Goal: Transaction & Acquisition: Purchase product/service

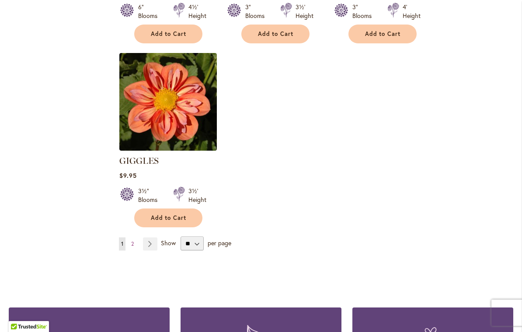
scroll to position [1076, 0]
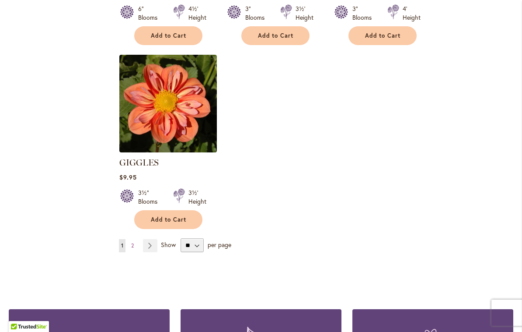
click at [150, 239] on link "Page Next" at bounding box center [150, 245] width 14 height 13
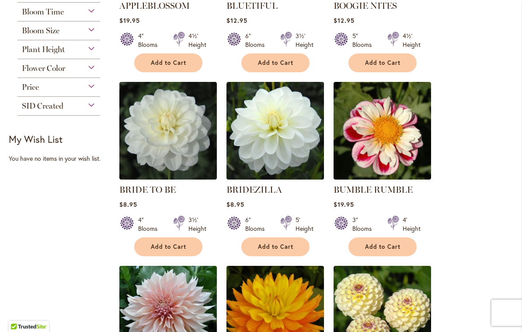
scroll to position [313, 0]
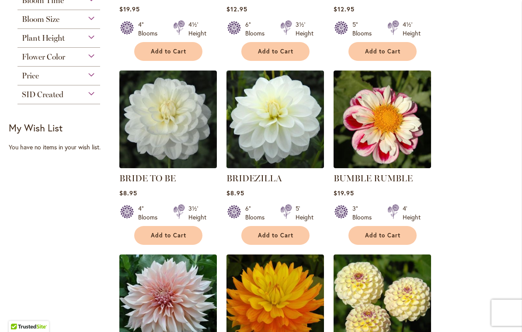
click at [411, 150] on img at bounding box center [383, 119] width 98 height 98
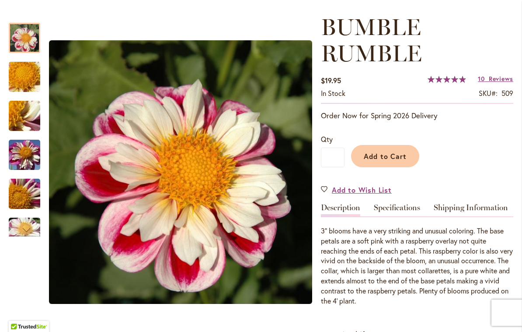
scroll to position [126, 0]
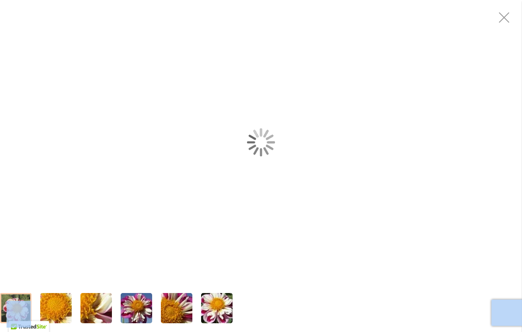
click at [268, 220] on div "BUMBLE RUMBLE" at bounding box center [261, 142] width 522 height 284
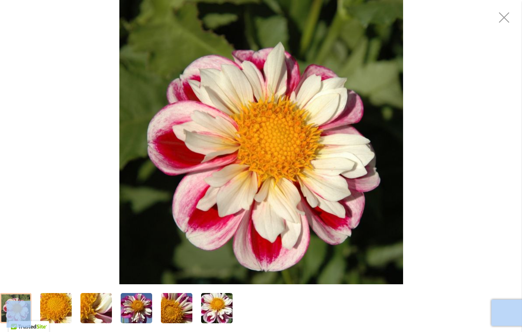
click at [346, 192] on img "BUMBLE RUMBLE" at bounding box center [261, 142] width 284 height 284
click at [358, 205] on img "BUMBLE RUMBLE" at bounding box center [261, 142] width 284 height 284
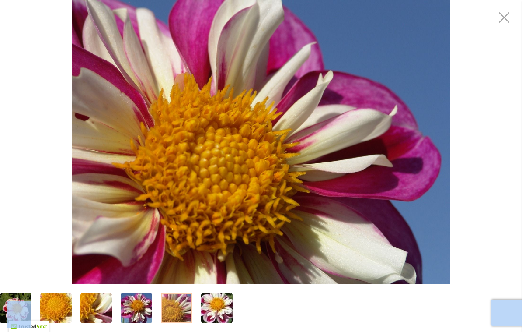
click at [414, 185] on img "BUMBLE RUMBLE" at bounding box center [261, 142] width 378 height 284
click at [420, 185] on img "BUMBLE RUMBLE" at bounding box center [261, 142] width 378 height 284
click at [450, 172] on img "BUMBLE RUMBLE" at bounding box center [261, 142] width 378 height 284
click at [479, 173] on div "BUMBLE RUMBLE" at bounding box center [261, 142] width 522 height 284
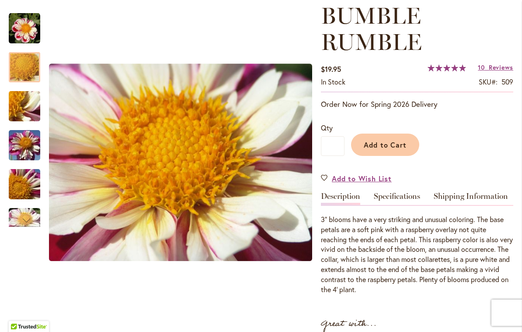
click at [511, 15] on h1 "BUMBLE RUMBLE" at bounding box center [417, 29] width 192 height 52
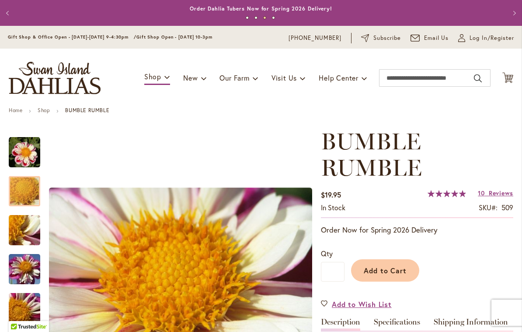
scroll to position [0, 0]
